Goal: Task Accomplishment & Management: Complete application form

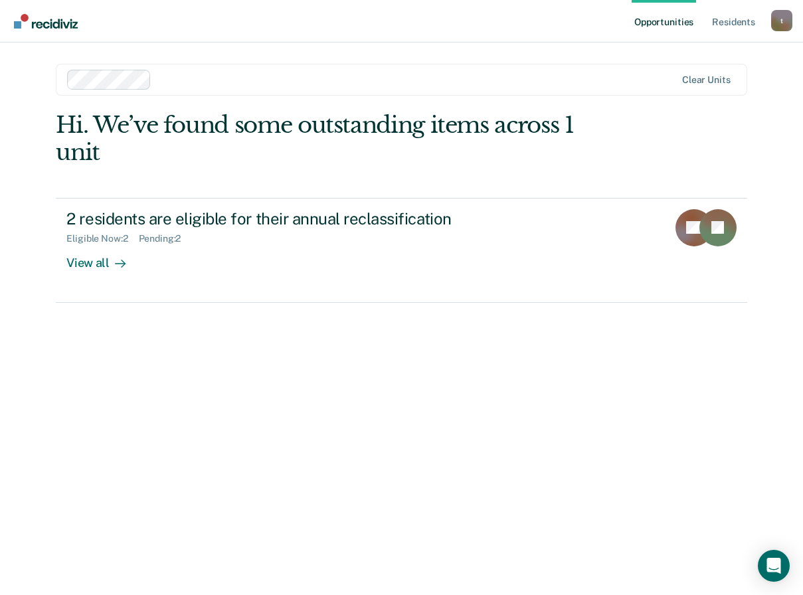
click at [157, 81] on div at bounding box center [416, 79] width 519 height 15
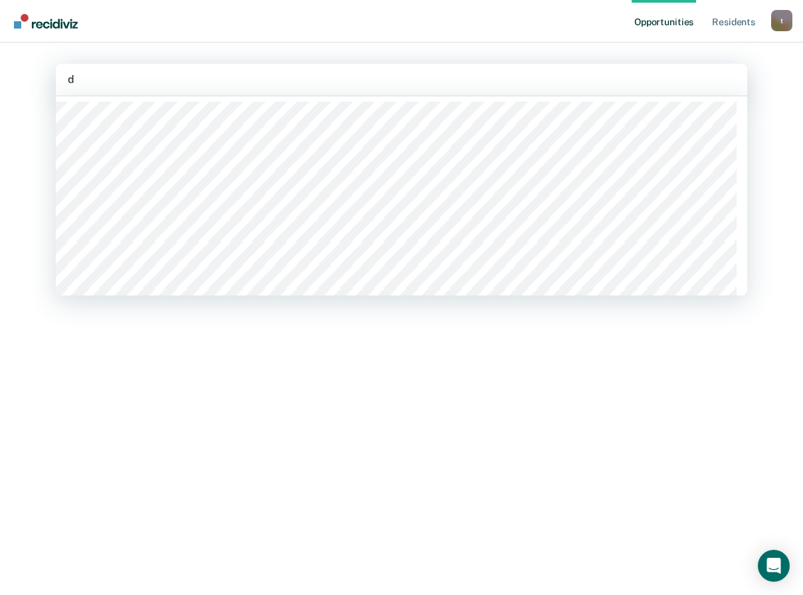
type input "da"
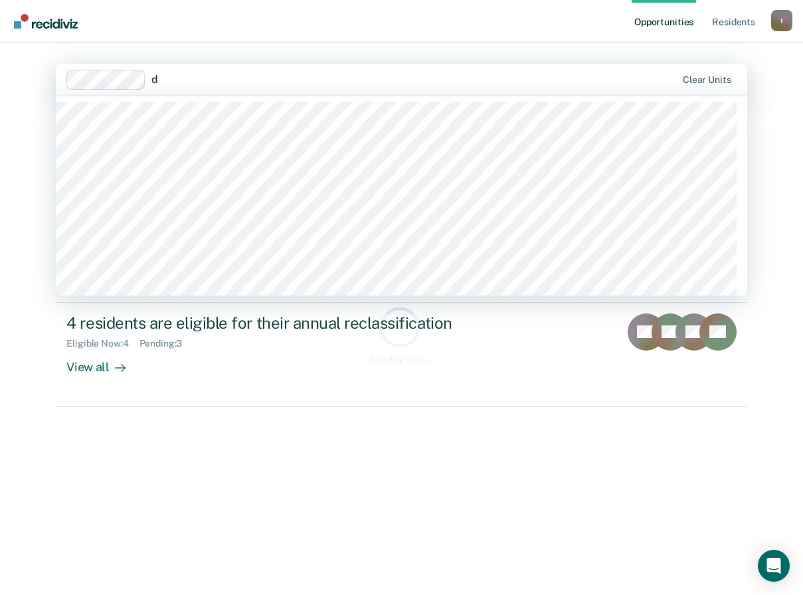
type input "da"
type input "db"
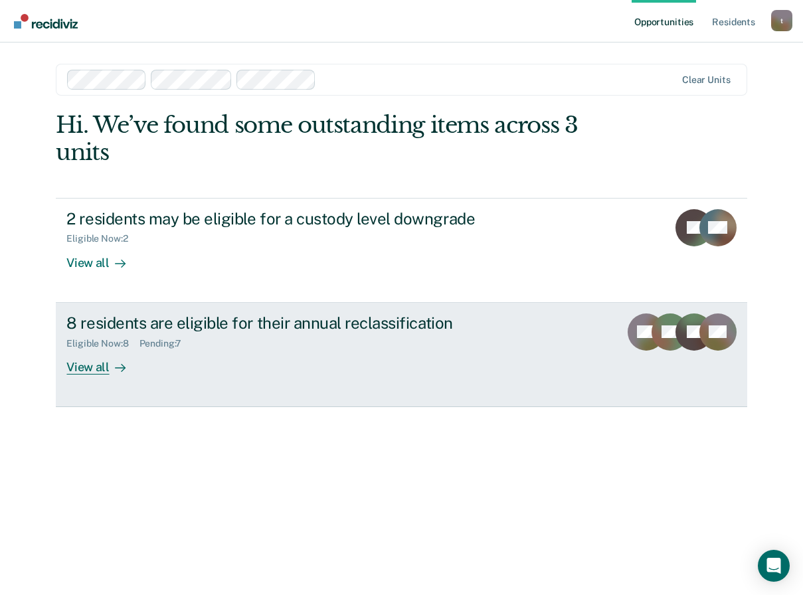
click at [95, 364] on div "View all" at bounding box center [103, 362] width 74 height 26
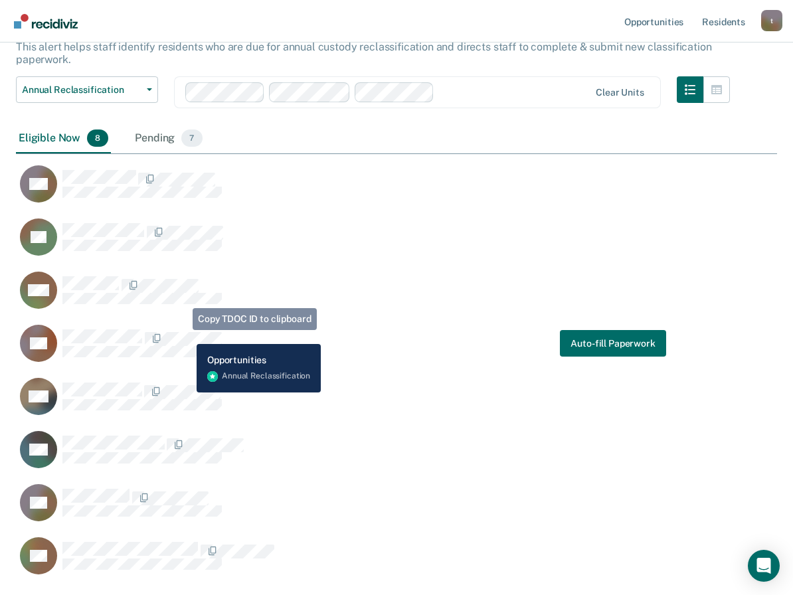
scroll to position [113, 0]
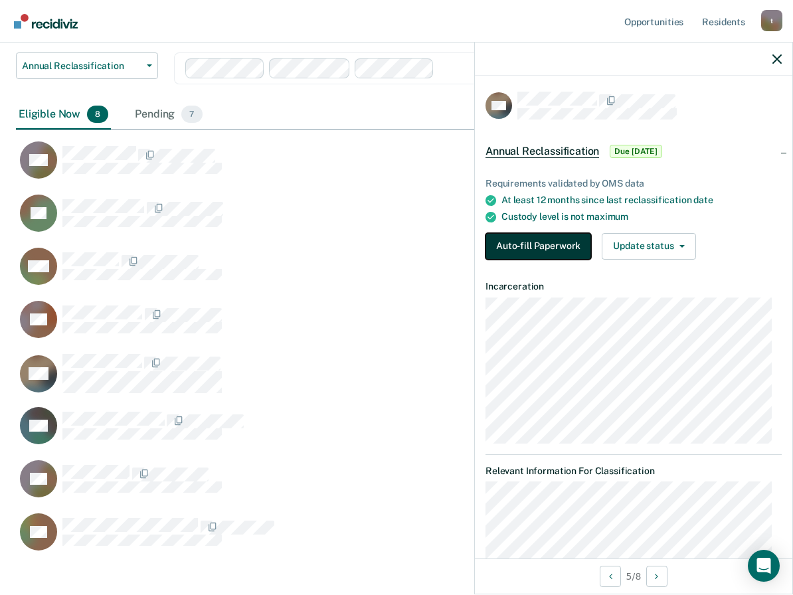
click at [548, 246] on button "Auto-fill Paperwork" at bounding box center [538, 246] width 106 height 27
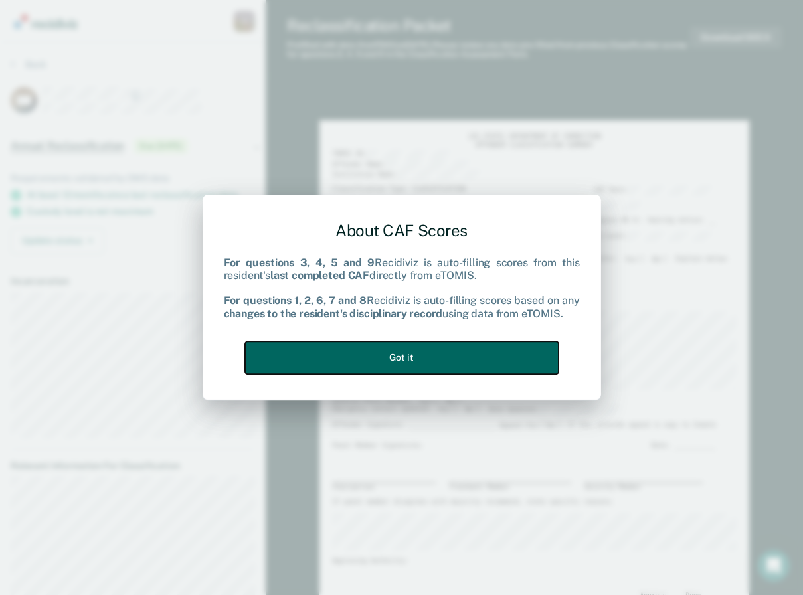
click at [421, 357] on button "Got it" at bounding box center [401, 357] width 313 height 33
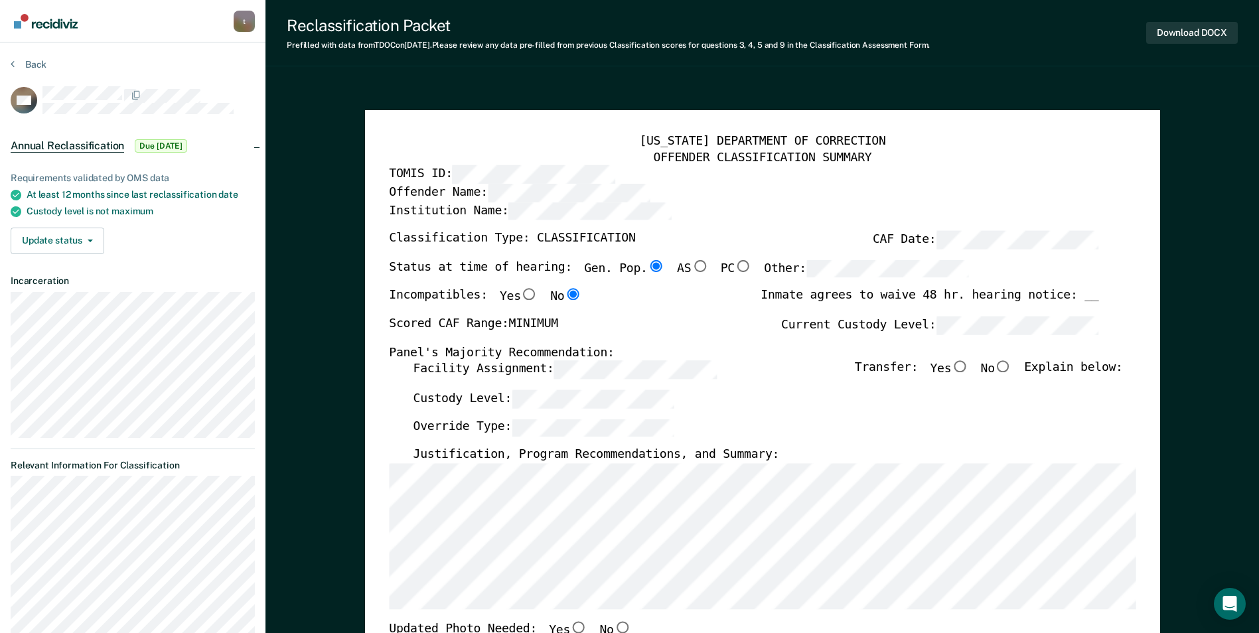
click at [802, 368] on input "No" at bounding box center [1003, 367] width 17 height 12
type textarea "x"
radio input "true"
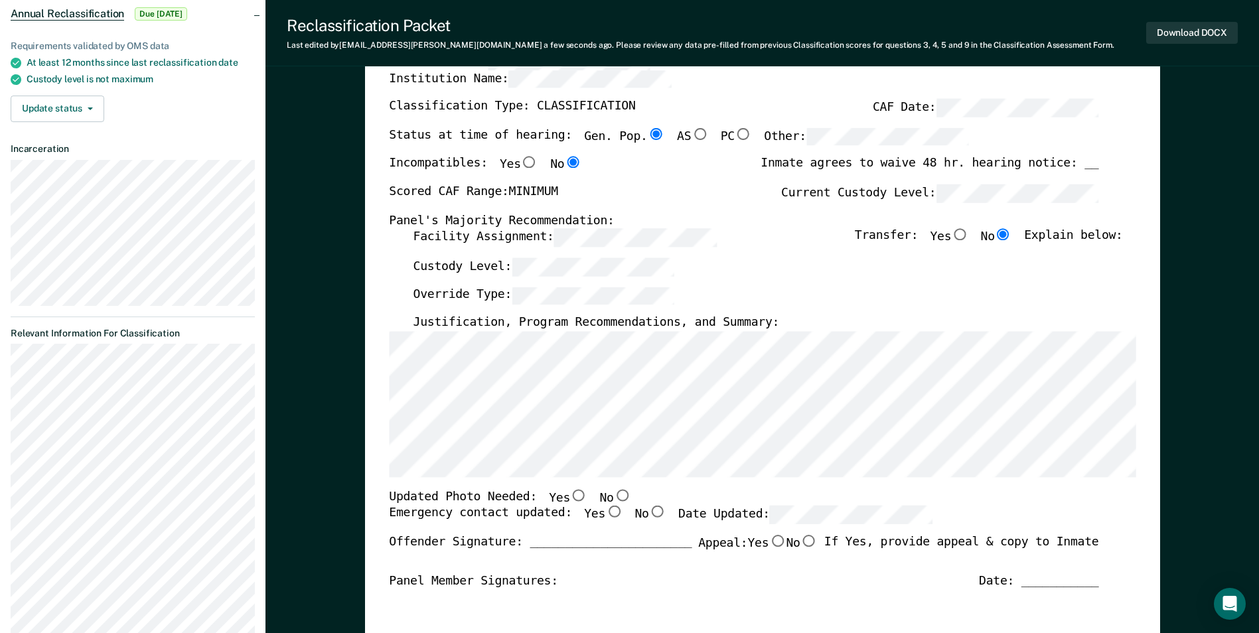
scroll to position [133, 0]
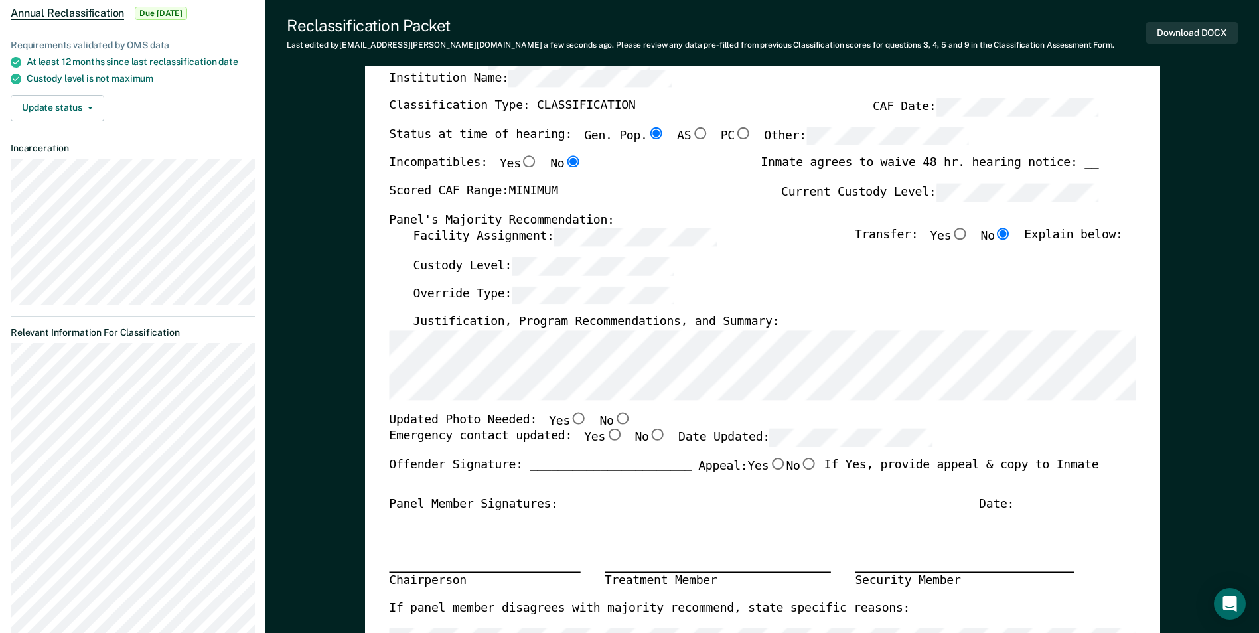
click at [613, 421] on input "No" at bounding box center [621, 418] width 17 height 12
type textarea "x"
radio input "true"
click at [606, 436] on input "Yes" at bounding box center [614, 436] width 17 height 12
type textarea "x"
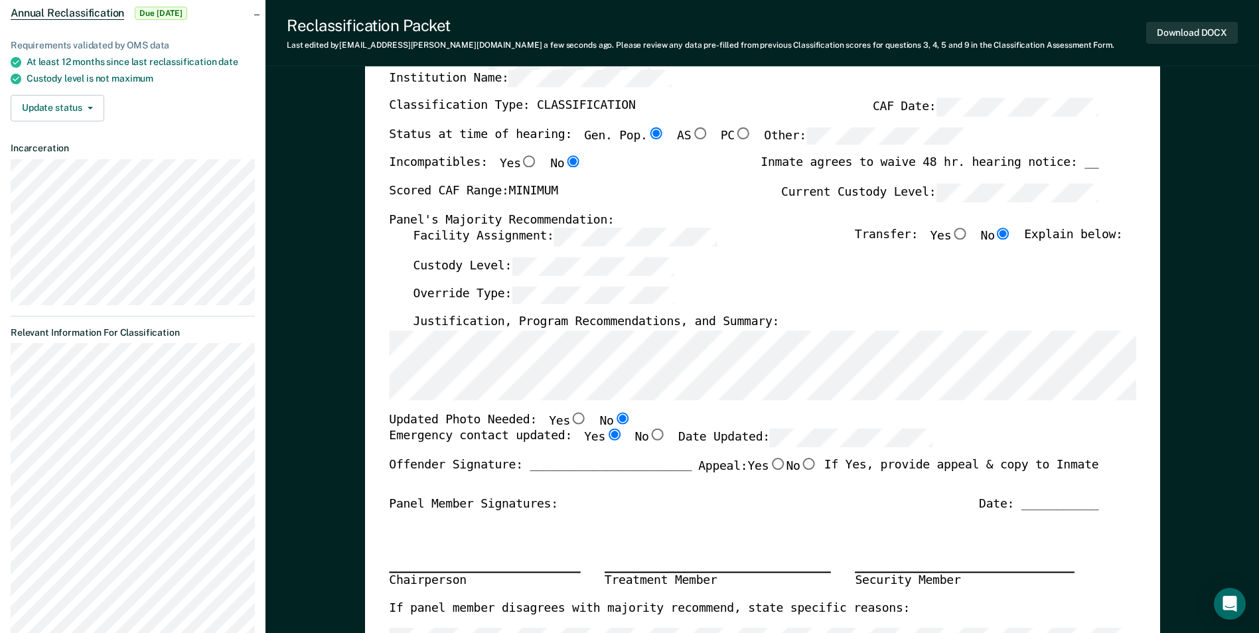
radio input "true"
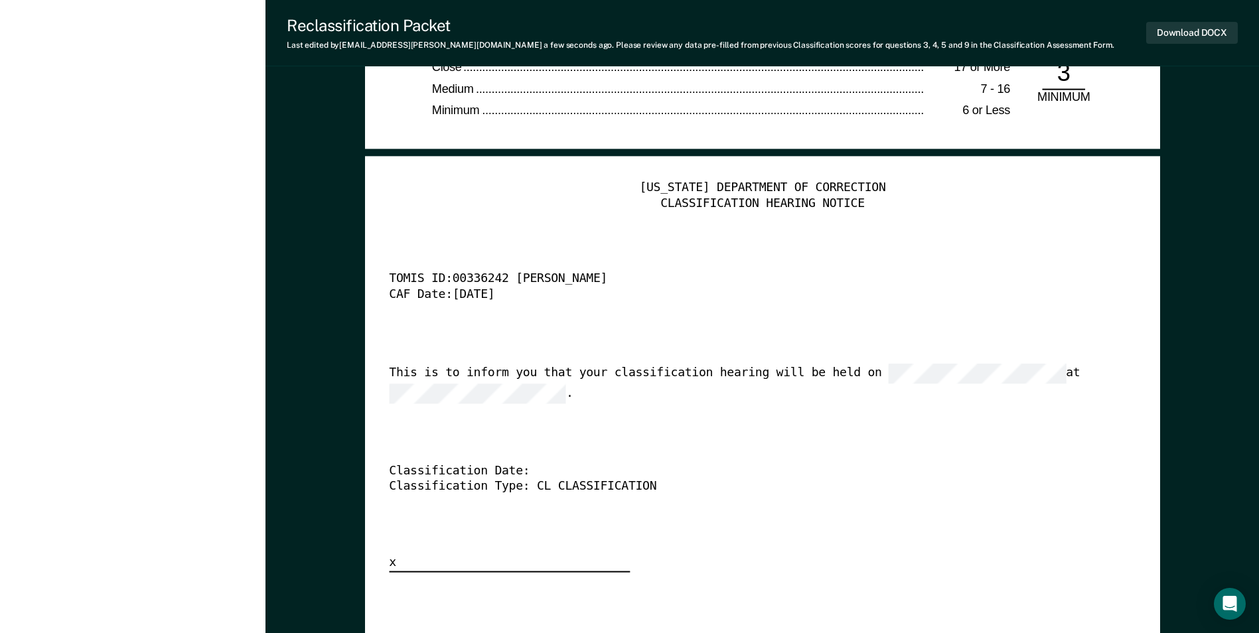
scroll to position [3187, 0]
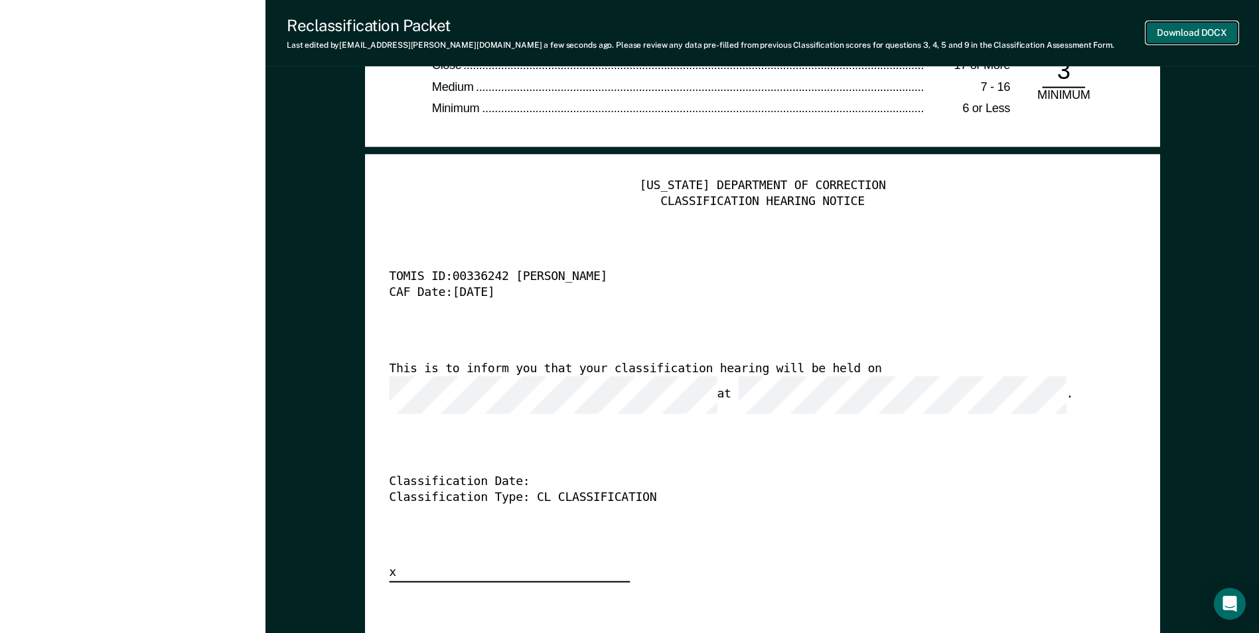
click at [802, 31] on button "Download DOCX" at bounding box center [1193, 33] width 92 height 22
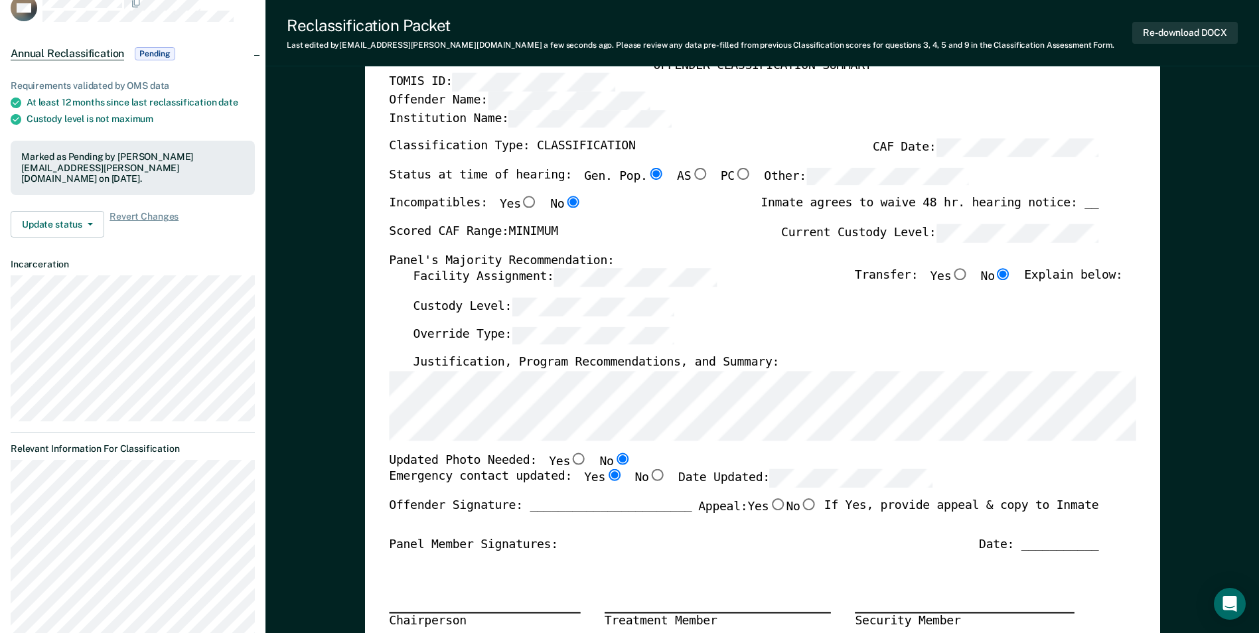
scroll to position [0, 0]
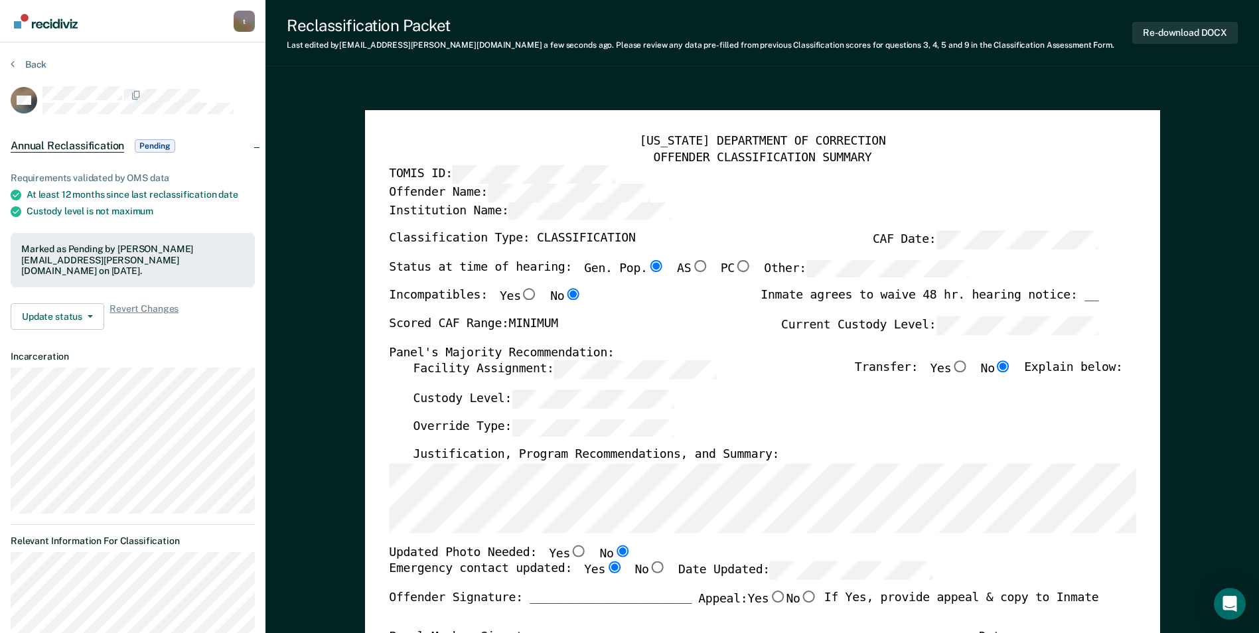
drag, startPoint x: 698, startPoint y: 341, endPoint x: 694, endPoint y: 333, distance: 8.9
click at [698, 340] on div "Scored CAF Range: MINIMUM Current Custody Level:" at bounding box center [744, 331] width 710 height 29
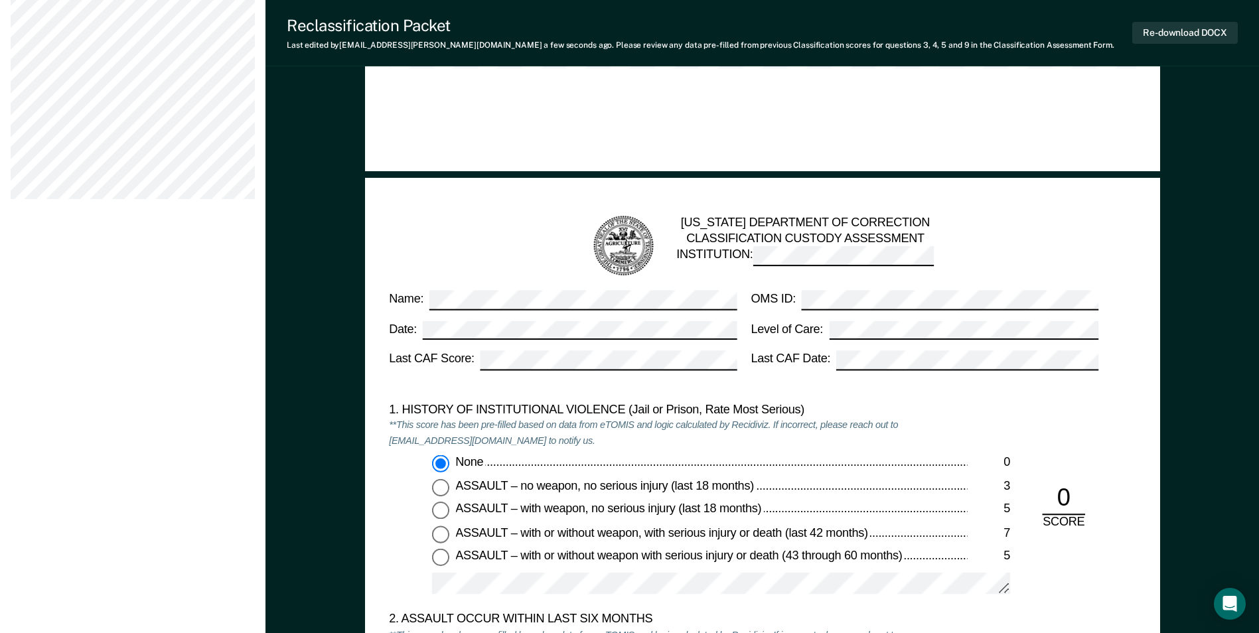
scroll to position [1129, 0]
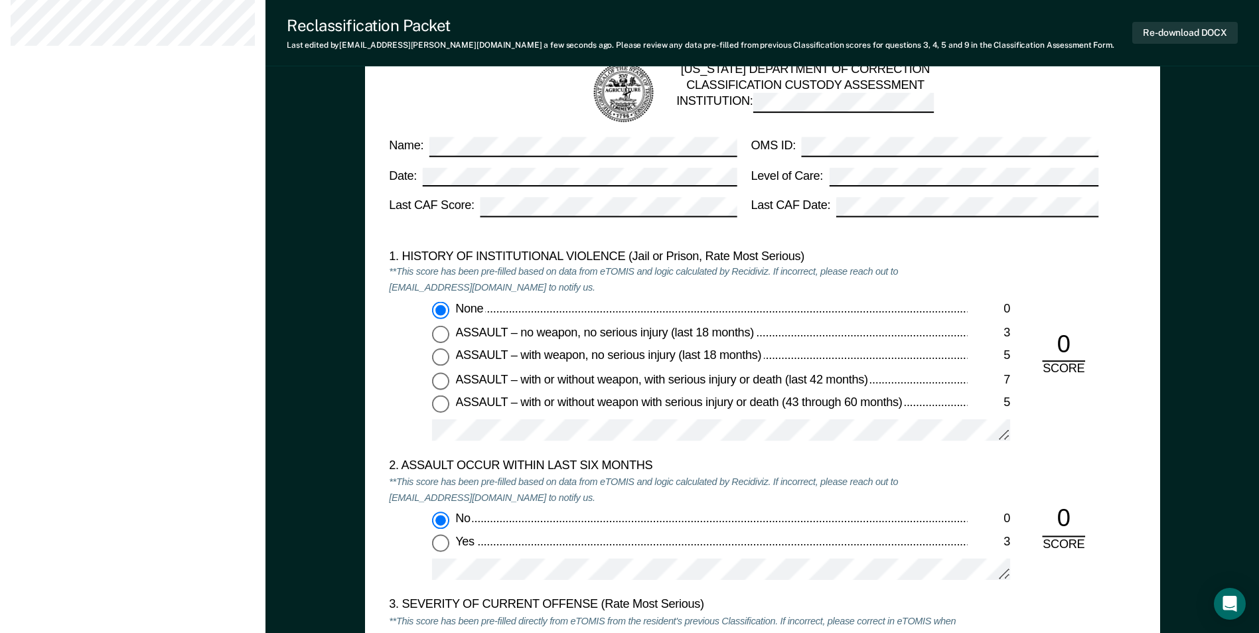
click at [442, 409] on input "ASSAULT – with or without weapon with serious injury or death (43 through 60 mo…" at bounding box center [440, 404] width 17 height 17
type textarea "x"
radio input "false"
radio input "true"
click at [442, 381] on input "ASSAULT – with or without weapon, with serious injury or death (last 42 months)…" at bounding box center [440, 380] width 17 height 17
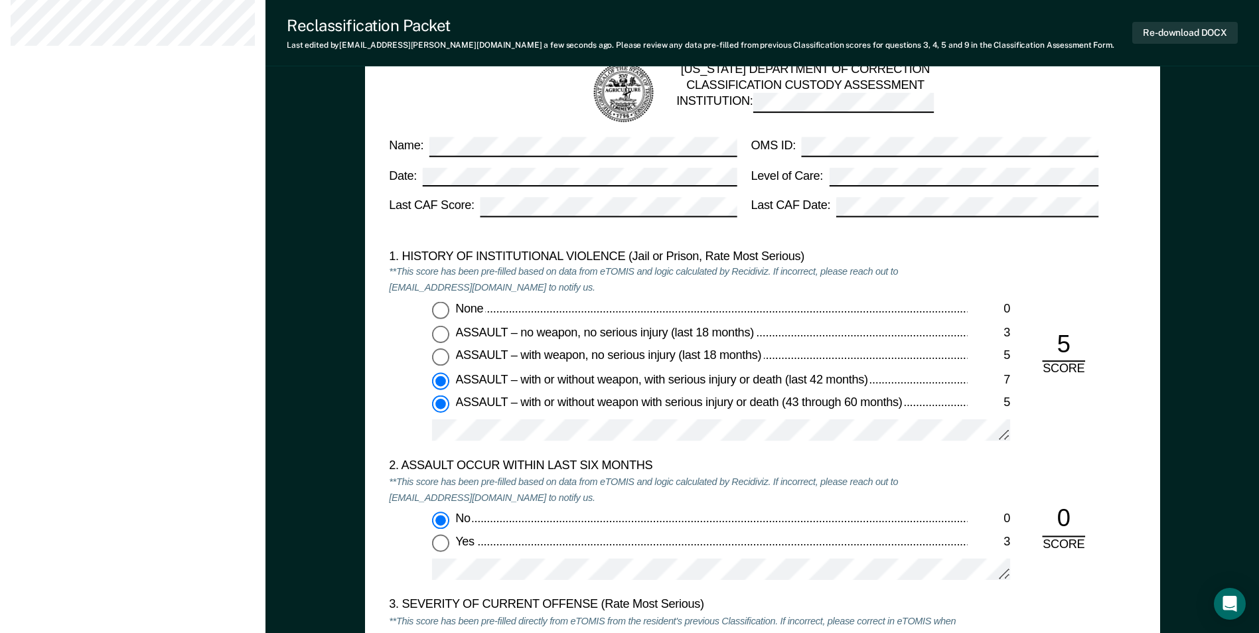
type textarea "x"
radio input "true"
radio input "false"
click at [440, 353] on input "ASSAULT – with weapon, no serious injury (last 18 months) 5" at bounding box center [440, 357] width 17 height 17
type textarea "x"
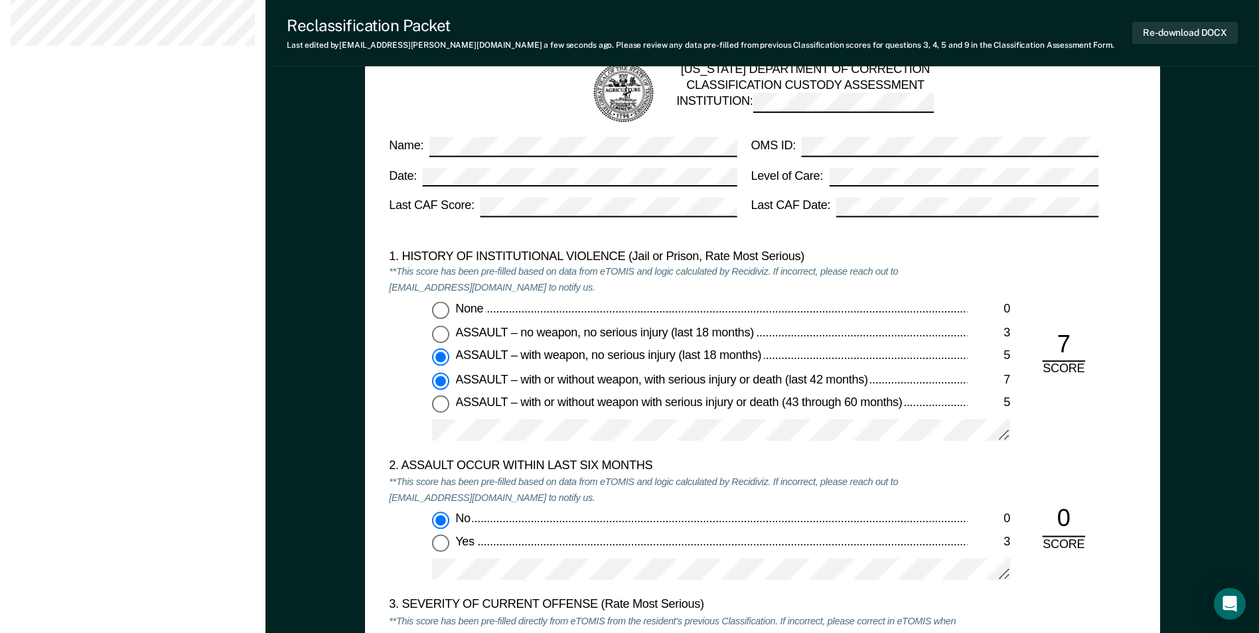
radio input "true"
radio input "false"
click at [438, 333] on input "ASSAULT – no weapon, no serious injury (last 18 months) 3" at bounding box center [440, 334] width 17 height 17
type textarea "x"
radio input "true"
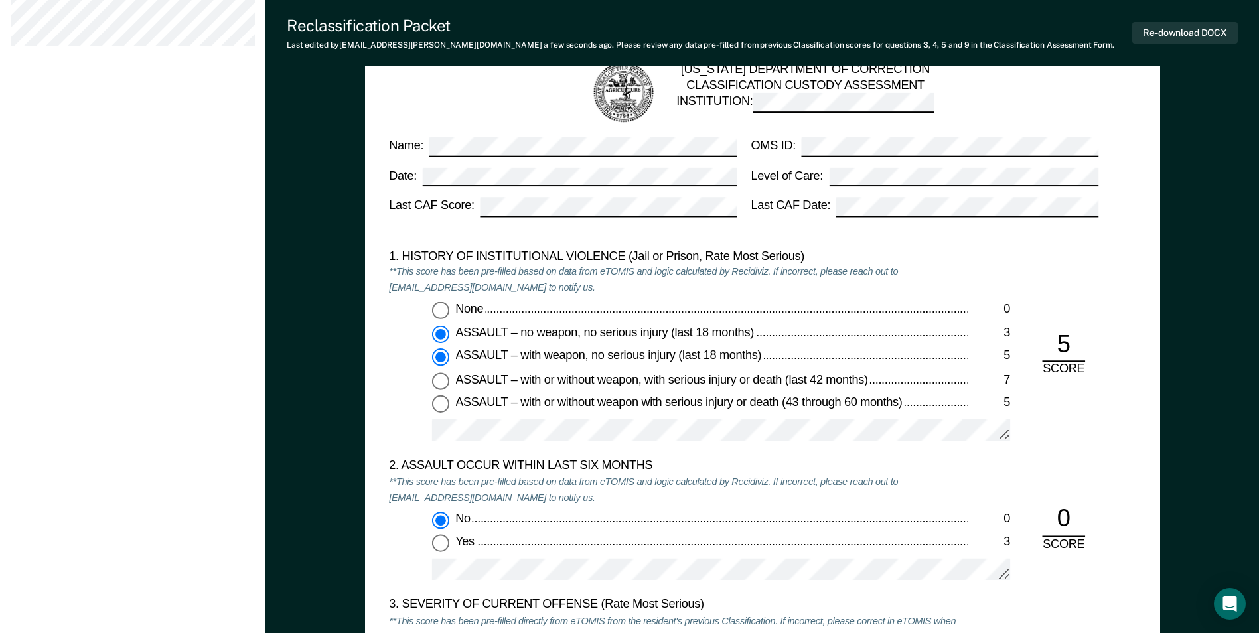
radio input "false"
click at [437, 311] on input "None 0" at bounding box center [440, 310] width 17 height 17
type textarea "x"
radio input "true"
radio input "false"
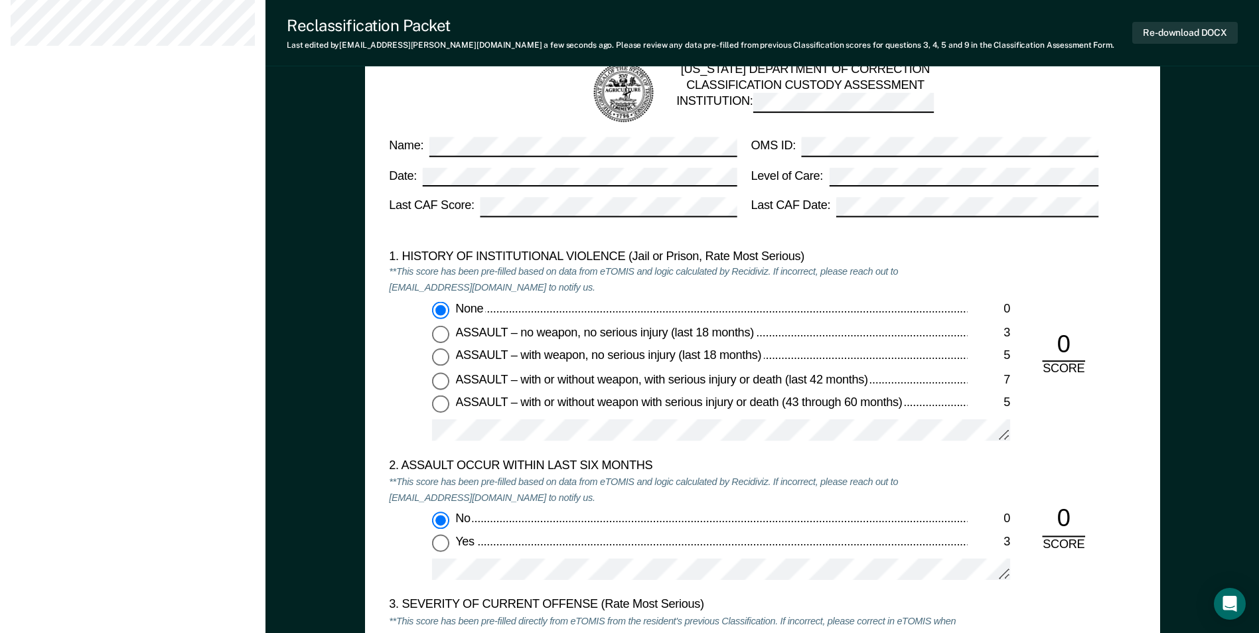
type textarea "x"
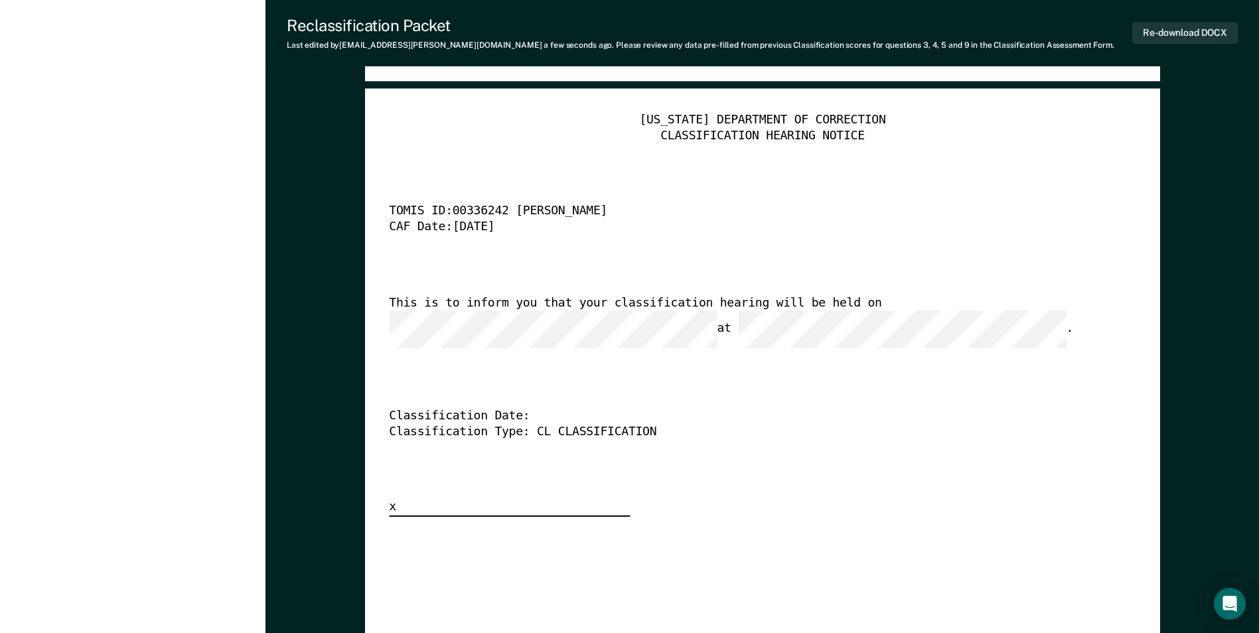
scroll to position [3452, 0]
